Goal: Check status: Check status

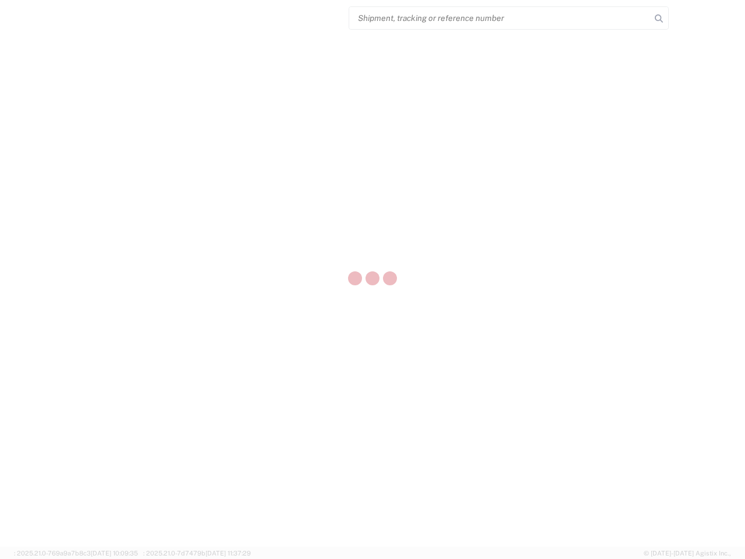
select select "US"
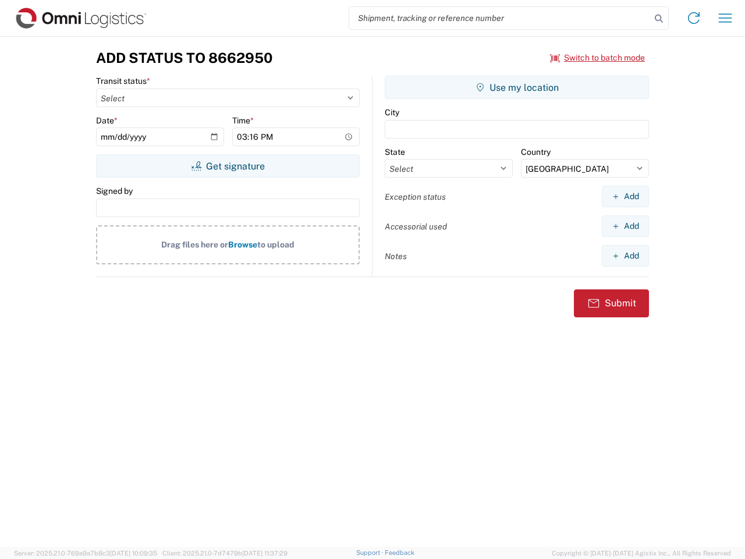
click at [500, 18] on input "search" at bounding box center [499, 18] width 301 height 22
click at [659, 19] on icon at bounding box center [659, 18] width 16 height 16
click at [694, 18] on icon at bounding box center [693, 18] width 19 height 19
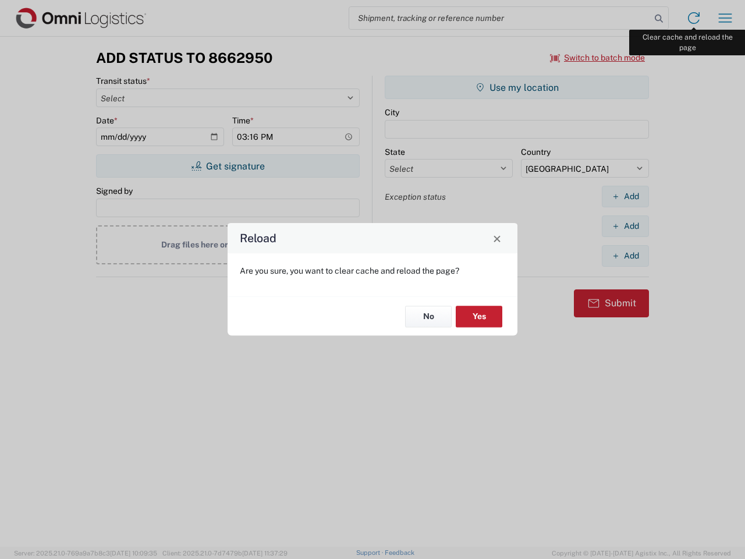
click at [725, 18] on div "Reload Are you sure, you want to clear cache and reload the page? No Yes" at bounding box center [372, 279] width 745 height 559
click at [598, 58] on div "Reload Are you sure, you want to clear cache and reload the page? No Yes" at bounding box center [372, 279] width 745 height 559
click at [228, 166] on div "Reload Are you sure, you want to clear cache and reload the page? No Yes" at bounding box center [372, 279] width 745 height 559
click at [517, 87] on div "Reload Are you sure, you want to clear cache and reload the page? No Yes" at bounding box center [372, 279] width 745 height 559
click at [625, 196] on div "Reload Are you sure, you want to clear cache and reload the page? No Yes" at bounding box center [372, 279] width 745 height 559
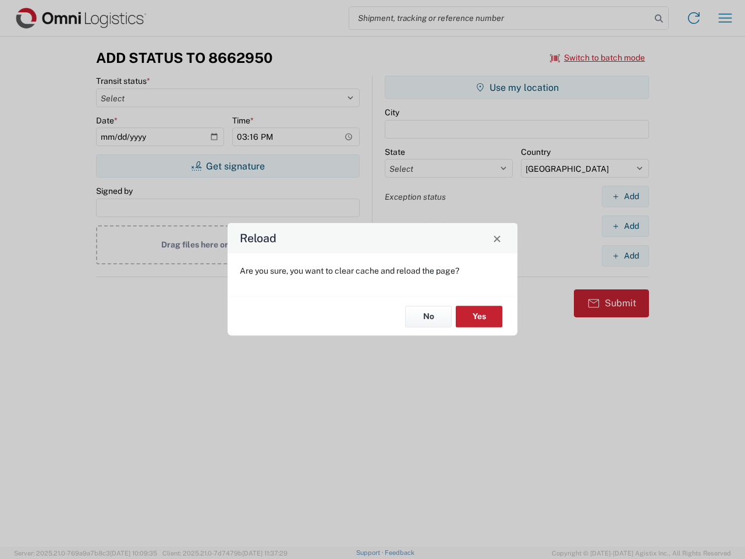
click at [625, 226] on div "Reload Are you sure, you want to clear cache and reload the page? No Yes" at bounding box center [372, 279] width 745 height 559
click at [625, 255] on div "Reload Are you sure, you want to clear cache and reload the page? No Yes" at bounding box center [372, 279] width 745 height 559
